Goal: Use online tool/utility: Utilize a website feature to perform a specific function

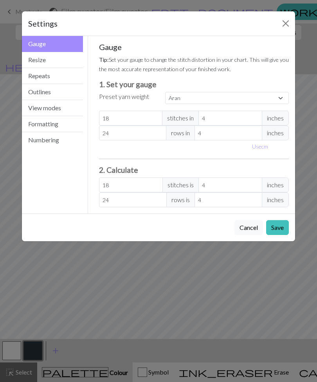
select select "aran"
click at [57, 60] on button "Resize" at bounding box center [52, 60] width 61 height 16
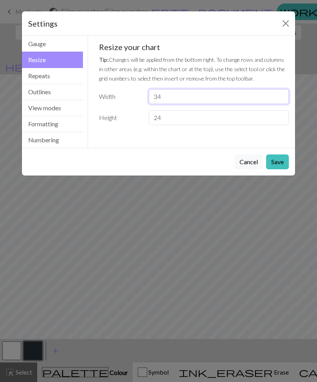
click at [190, 99] on input "34" at bounding box center [219, 96] width 140 height 15
type input "3"
type input "4"
type input "20"
click at [282, 162] on button "Save" at bounding box center [277, 161] width 23 height 15
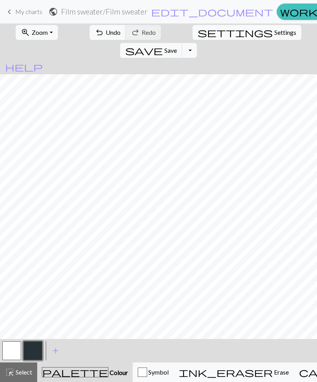
click at [11, 347] on button "button" at bounding box center [11, 350] width 19 height 19
click at [177, 47] on span "Save" at bounding box center [170, 50] width 13 height 7
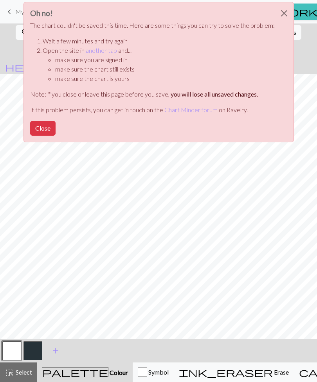
click at [38, 124] on button "Close" at bounding box center [42, 128] width 25 height 15
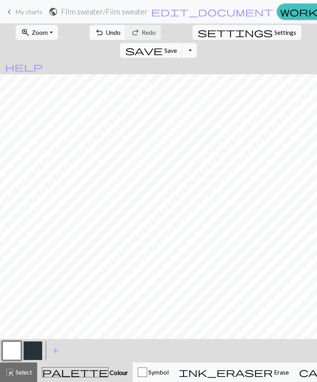
click at [177, 47] on span "Save" at bounding box center [170, 50] width 13 height 7
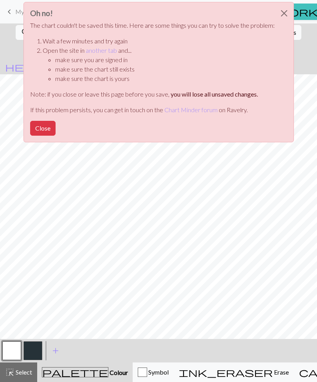
click at [38, 129] on button "Close" at bounding box center [42, 128] width 25 height 15
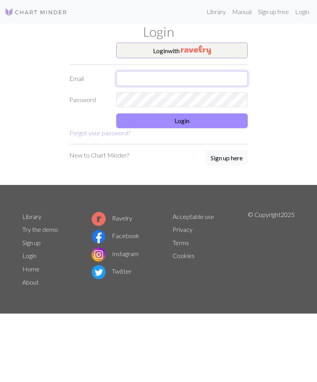
type input "lmkiger@gmail.com"
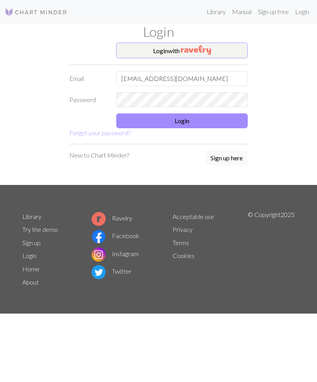
click at [194, 126] on button "Login" at bounding box center [181, 120] width 131 height 15
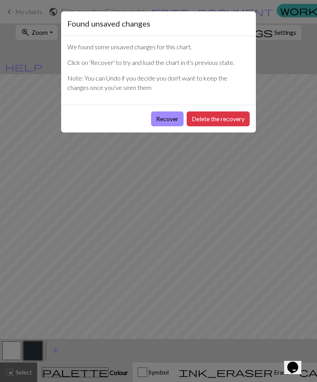
click at [165, 121] on button "Recover" at bounding box center [167, 118] width 32 height 15
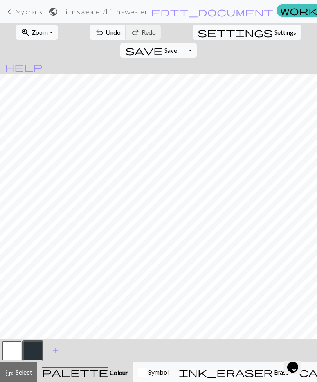
click at [182, 43] on button "save Save Save" at bounding box center [151, 50] width 62 height 15
click at [177, 47] on span "Save" at bounding box center [170, 50] width 13 height 7
click at [14, 351] on button "button" at bounding box center [11, 350] width 19 height 19
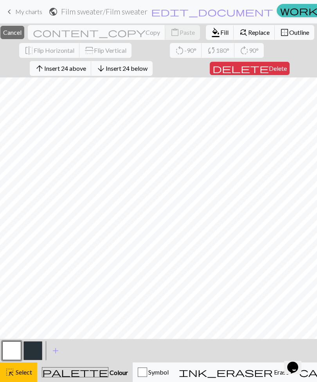
click at [220, 35] on span "Fill" at bounding box center [224, 32] width 8 height 7
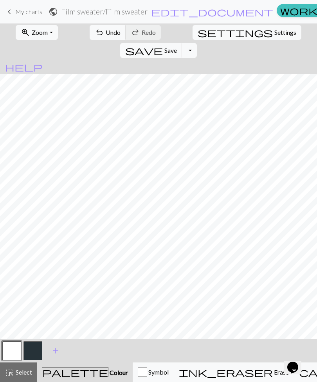
click at [38, 348] on button "button" at bounding box center [32, 350] width 19 height 19
click at [101, 27] on button "undo Undo Undo" at bounding box center [108, 32] width 36 height 15
click at [16, 349] on button "button" at bounding box center [11, 350] width 19 height 19
click at [35, 351] on button "button" at bounding box center [32, 350] width 19 height 19
click at [16, 349] on button "button" at bounding box center [11, 350] width 19 height 19
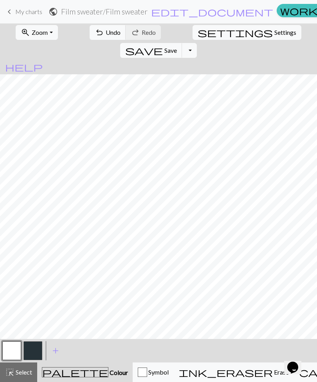
click at [36, 347] on button "button" at bounding box center [32, 350] width 19 height 19
click at [107, 33] on span "Undo" at bounding box center [113, 32] width 15 height 7
click at [106, 31] on span "Undo" at bounding box center [113, 32] width 15 height 7
click at [95, 32] on span "undo" at bounding box center [99, 32] width 9 height 11
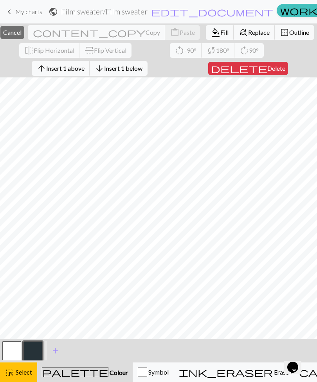
click at [82, 68] on span "Insert 1 above" at bounding box center [65, 68] width 38 height 7
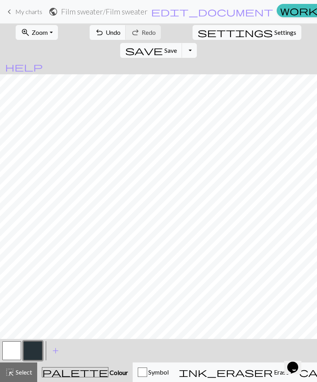
click at [106, 35] on span "Undo" at bounding box center [113, 32] width 15 height 7
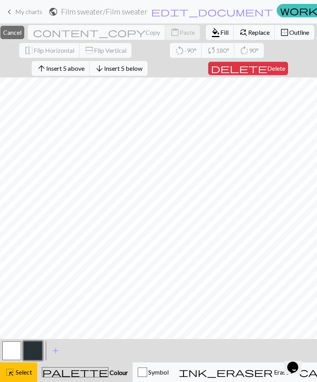
click at [265, 72] on button "delete Delete" at bounding box center [248, 68] width 80 height 13
click at [86, 70] on span "Insert 20 above" at bounding box center [65, 68] width 42 height 7
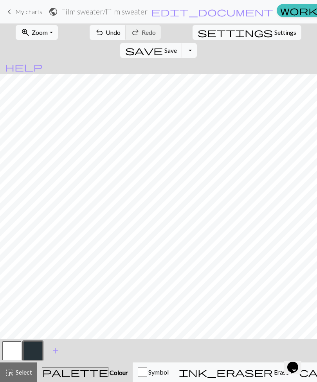
click at [91, 33] on button "undo Undo Undo" at bounding box center [108, 32] width 36 height 15
click at [106, 31] on span "Undo" at bounding box center [113, 32] width 15 height 7
click at [41, 33] on span "Zoom" at bounding box center [40, 32] width 16 height 7
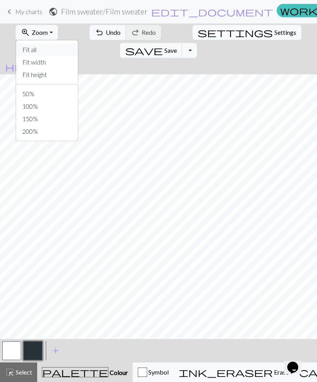
click at [52, 50] on button "Fit all" at bounding box center [47, 49] width 62 height 13
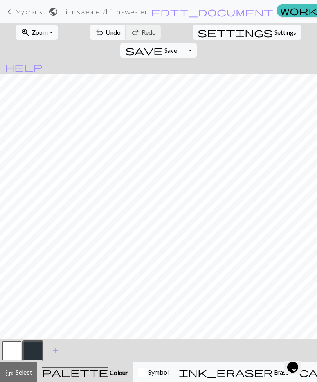
click at [91, 34] on button "undo Undo Undo" at bounding box center [108, 32] width 36 height 15
click at [106, 32] on span "Undo" at bounding box center [113, 32] width 15 height 7
click at [96, 36] on button "undo Undo Undo" at bounding box center [108, 32] width 36 height 15
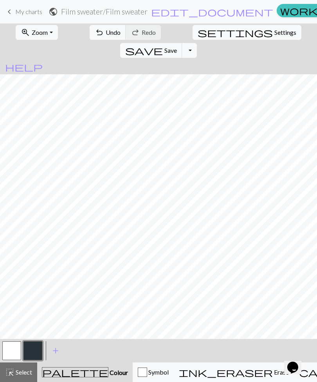
click at [95, 29] on span "undo" at bounding box center [99, 32] width 9 height 11
click at [106, 31] on span "Undo" at bounding box center [113, 32] width 15 height 7
click at [13, 353] on button "button" at bounding box center [11, 350] width 19 height 19
click at [33, 348] on button "button" at bounding box center [32, 350] width 19 height 19
click at [16, 348] on button "button" at bounding box center [11, 350] width 19 height 19
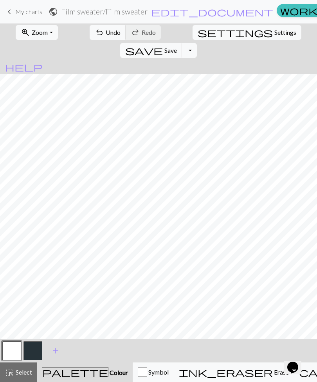
click at [34, 346] on button "button" at bounding box center [32, 350] width 19 height 19
click at [106, 35] on span "Undo" at bounding box center [113, 32] width 15 height 7
click at [106, 33] on span "Undo" at bounding box center [113, 32] width 15 height 7
click at [16, 348] on button "button" at bounding box center [11, 350] width 19 height 19
click at [36, 346] on button "button" at bounding box center [32, 350] width 19 height 19
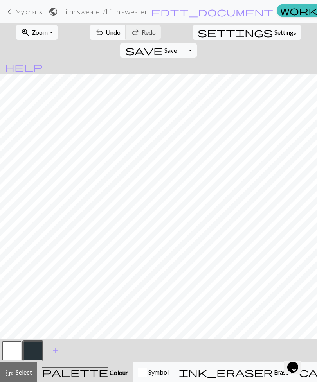
click at [14, 346] on button "button" at bounding box center [11, 350] width 19 height 19
click at [36, 345] on button "button" at bounding box center [32, 350] width 19 height 19
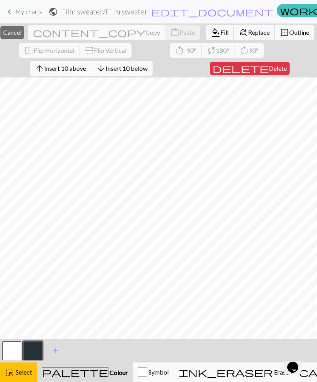
click at [86, 66] on span "Insert 10 above" at bounding box center [65, 68] width 42 height 7
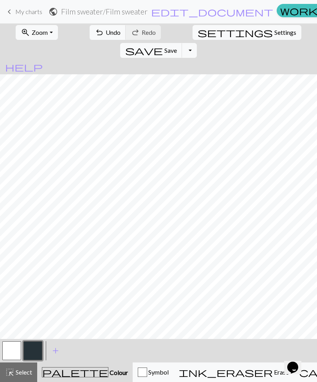
click at [35, 351] on button "button" at bounding box center [32, 350] width 19 height 19
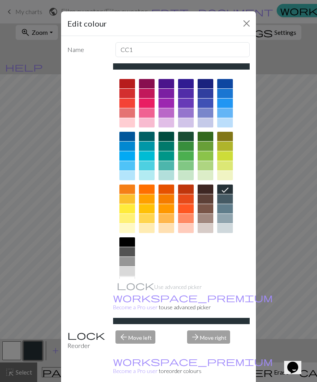
click at [246, 25] on button "Close" at bounding box center [246, 23] width 13 height 13
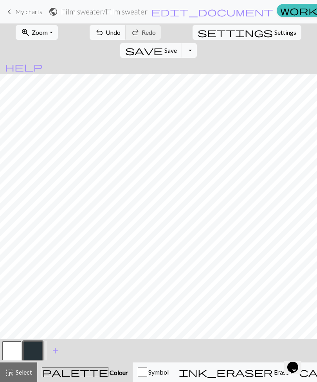
click at [106, 33] on span "Undo" at bounding box center [113, 32] width 15 height 7
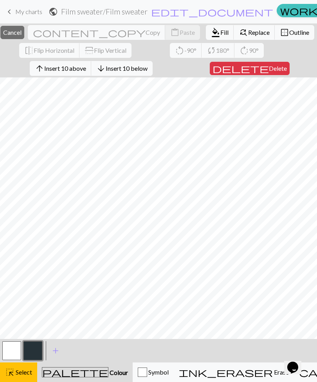
click at [86, 68] on span "Insert 10 above" at bounding box center [65, 68] width 42 height 7
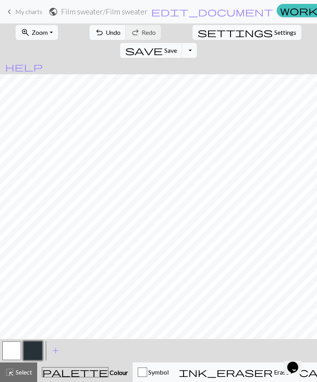
click at [106, 31] on span "Undo" at bounding box center [113, 32] width 15 height 7
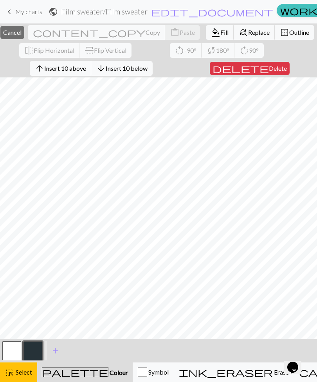
click at [86, 69] on span "Insert 10 above" at bounding box center [65, 68] width 42 height 7
click at [86, 65] on span "Insert 10 above" at bounding box center [65, 68] width 42 height 7
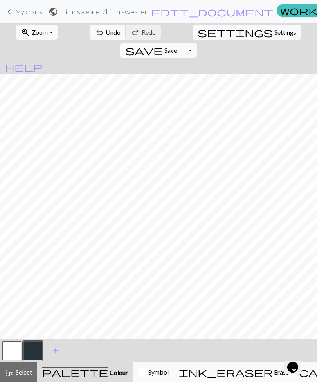
click at [95, 35] on span "undo" at bounding box center [99, 32] width 9 height 11
click at [13, 350] on button "button" at bounding box center [11, 350] width 19 height 19
click at [30, 356] on button "button" at bounding box center [32, 350] width 19 height 19
click at [45, 30] on button "zoom_in Zoom Zoom" at bounding box center [37, 32] width 42 height 15
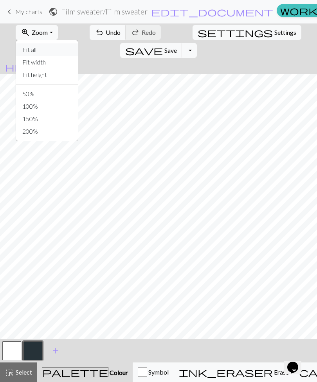
click at [39, 54] on button "Fit all" at bounding box center [47, 49] width 62 height 13
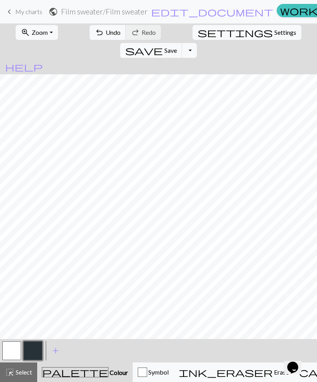
click at [163, 45] on span "save" at bounding box center [144, 50] width 38 height 11
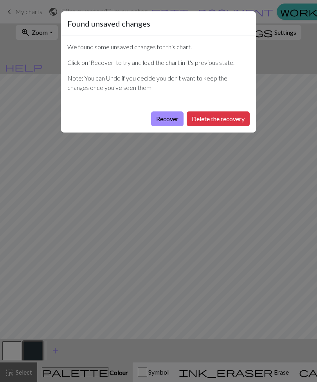
click at [170, 122] on button "Recover" at bounding box center [167, 118] width 32 height 15
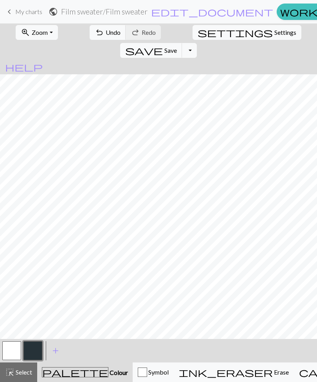
click at [14, 353] on button "button" at bounding box center [11, 350] width 19 height 19
click at [34, 348] on button "button" at bounding box center [32, 350] width 19 height 19
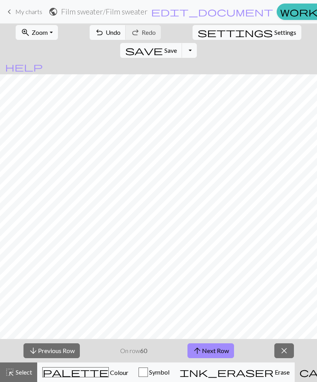
click at [70, 350] on button "arrow_downward Previous Row" at bounding box center [51, 350] width 56 height 15
click at [69, 350] on button "arrow_downward Previous Row" at bounding box center [51, 350] width 56 height 15
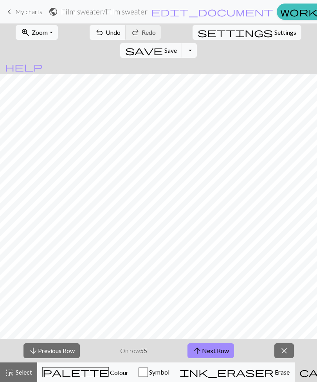
click at [68, 349] on button "arrow_downward Previous Row" at bounding box center [51, 350] width 56 height 15
click at [66, 350] on button "arrow_downward Previous Row" at bounding box center [51, 350] width 56 height 15
click at [63, 353] on button "arrow_downward Previous Row" at bounding box center [51, 350] width 56 height 15
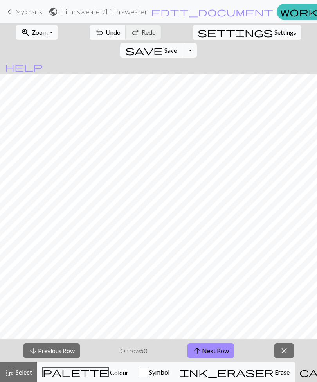
click at [63, 352] on button "arrow_downward Previous Row" at bounding box center [51, 350] width 56 height 15
click at [63, 351] on button "arrow_downward Previous Row" at bounding box center [51, 350] width 56 height 15
click at [63, 353] on button "arrow_downward Previous Row" at bounding box center [51, 350] width 56 height 15
click at [56, 350] on button "arrow_downward Previous Row" at bounding box center [51, 350] width 56 height 15
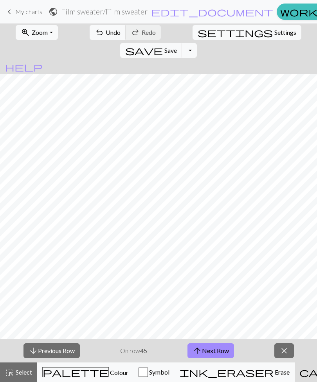
click at [56, 350] on button "arrow_downward Previous Row" at bounding box center [51, 350] width 56 height 15
click at [56, 348] on button "arrow_downward Previous Row" at bounding box center [51, 350] width 56 height 15
click at [52, 350] on button "arrow_downward Previous Row" at bounding box center [51, 350] width 56 height 15
click at [52, 349] on button "arrow_downward Previous Row" at bounding box center [51, 350] width 56 height 15
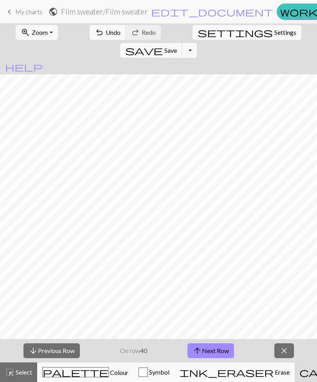
click at [51, 351] on button "arrow_downward Previous Row" at bounding box center [51, 350] width 56 height 15
click at [40, 31] on span "Zoom" at bounding box center [40, 32] width 16 height 7
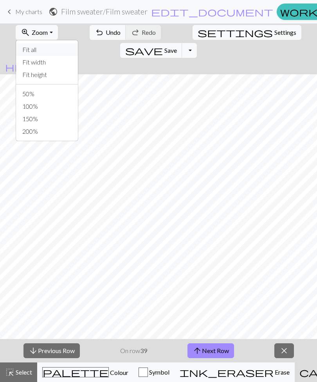
click at [51, 52] on button "Fit all" at bounding box center [47, 49] width 62 height 13
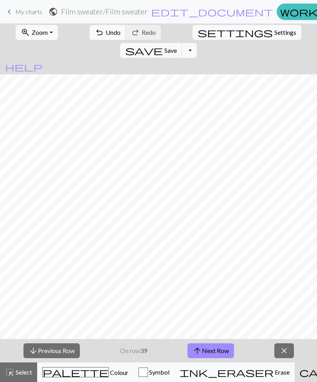
click at [58, 351] on button "arrow_downward Previous Row" at bounding box center [51, 350] width 56 height 15
click at [56, 350] on button "arrow_downward Previous Row" at bounding box center [51, 350] width 56 height 15
click at [51, 351] on button "arrow_downward Previous Row" at bounding box center [51, 350] width 56 height 15
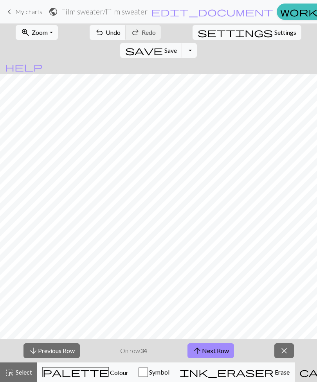
click at [51, 351] on button "arrow_downward Previous Row" at bounding box center [51, 350] width 56 height 15
click at [48, 353] on button "arrow_downward Previous Row" at bounding box center [51, 350] width 56 height 15
click at [48, 352] on button "arrow_downward Previous Row" at bounding box center [51, 350] width 56 height 15
click at [43, 353] on button "arrow_downward Previous Row" at bounding box center [51, 350] width 56 height 15
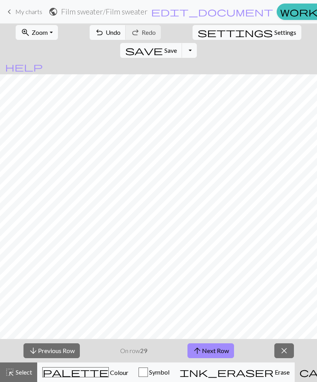
click at [44, 352] on button "arrow_downward Previous Row" at bounding box center [51, 350] width 56 height 15
click at [43, 350] on button "arrow_downward Previous Row" at bounding box center [51, 350] width 56 height 15
click at [40, 355] on button "arrow_downward Previous Row" at bounding box center [51, 350] width 56 height 15
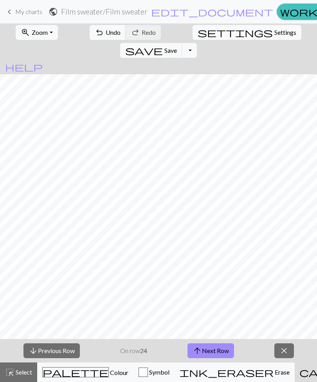
click at [40, 355] on button "arrow_downward Previous Row" at bounding box center [51, 350] width 56 height 15
click at [42, 353] on button "arrow_downward Previous Row" at bounding box center [51, 350] width 56 height 15
click at [41, 353] on button "arrow_downward Previous Row" at bounding box center [51, 350] width 56 height 15
click at [43, 353] on button "arrow_downward Previous Row" at bounding box center [51, 350] width 56 height 15
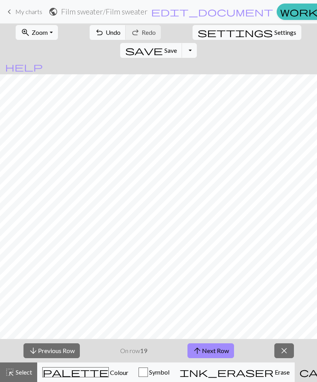
click at [44, 354] on button "arrow_downward Previous Row" at bounding box center [51, 350] width 56 height 15
click at [43, 352] on button "arrow_downward Previous Row" at bounding box center [51, 350] width 56 height 15
click at [44, 353] on button "arrow_downward Previous Row" at bounding box center [51, 350] width 56 height 15
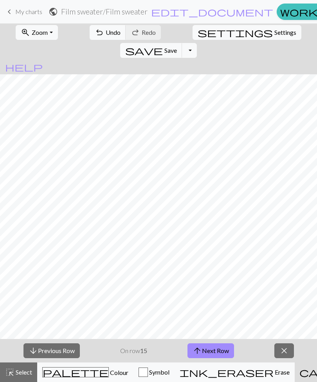
click at [44, 353] on button "arrow_downward Previous Row" at bounding box center [51, 350] width 56 height 15
click at [43, 354] on button "arrow_downward Previous Row" at bounding box center [51, 350] width 56 height 15
click at [42, 354] on button "arrow_downward Previous Row" at bounding box center [51, 350] width 56 height 15
click at [39, 354] on button "arrow_downward Previous Row" at bounding box center [51, 350] width 56 height 15
click at [39, 353] on button "arrow_downward Previous Row" at bounding box center [51, 350] width 56 height 15
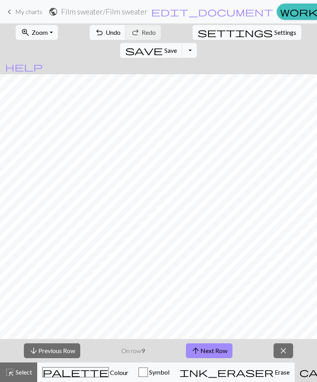
click at [41, 354] on button "arrow_downward Previous Row" at bounding box center [52, 350] width 56 height 15
click at [40, 352] on button "arrow_downward Previous Row" at bounding box center [52, 350] width 56 height 15
click at [40, 353] on button "arrow_downward Previous Row" at bounding box center [52, 350] width 56 height 15
click at [41, 353] on button "arrow_downward Previous Row" at bounding box center [52, 350] width 56 height 15
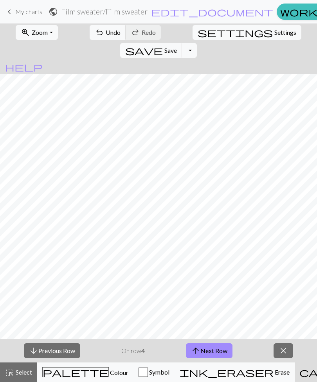
click at [40, 353] on button "arrow_downward Previous Row" at bounding box center [52, 350] width 56 height 15
click at [41, 352] on button "arrow_downward Previous Row" at bounding box center [52, 350] width 56 height 15
click at [40, 352] on button "arrow_downward Previous Row" at bounding box center [52, 350] width 56 height 15
click at [44, 32] on button "zoom_in Zoom Zoom" at bounding box center [37, 32] width 42 height 15
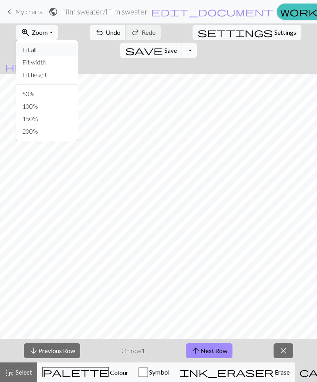
click at [42, 50] on button "Fit all" at bounding box center [47, 49] width 62 height 13
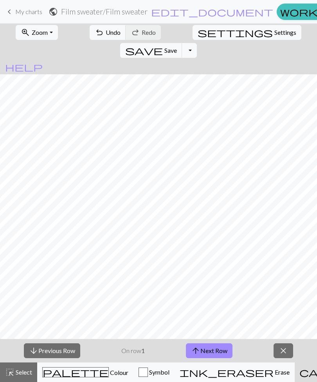
click at [47, 32] on button "zoom_in Zoom Zoom" at bounding box center [37, 32] width 42 height 15
click at [209, 352] on button "arrow_upward Next Row" at bounding box center [209, 350] width 47 height 15
click at [213, 349] on button "arrow_upward Next Row" at bounding box center [209, 350] width 47 height 15
